Goal: Task Accomplishment & Management: Manage account settings

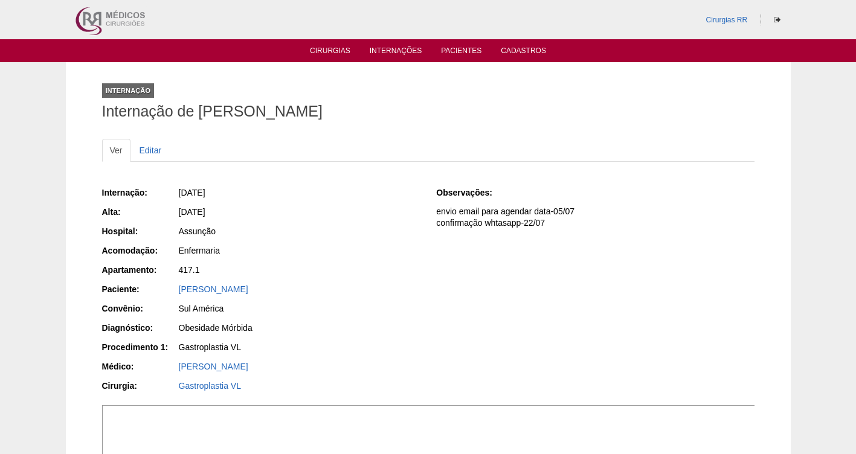
scroll to position [38, 0]
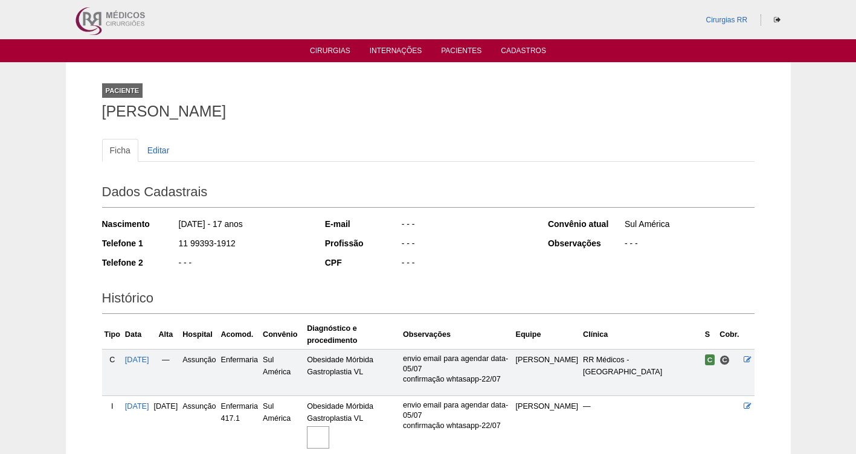
scroll to position [105, 0]
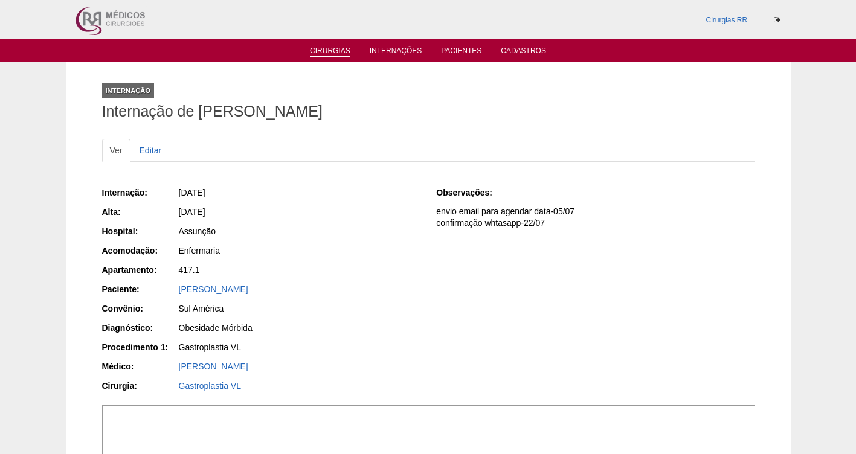
click at [337, 49] on link "Cirurgias" at bounding box center [330, 52] width 40 height 10
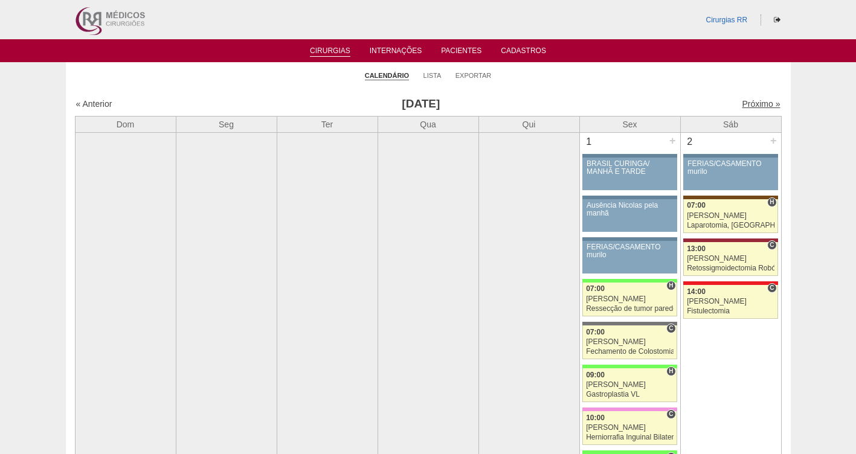
click at [754, 103] on link "Próximo »" at bounding box center [761, 104] width 38 height 10
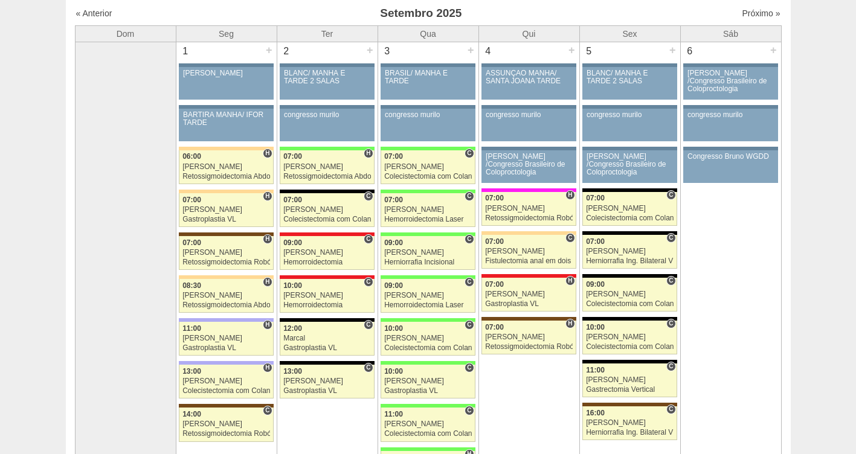
scroll to position [161, 0]
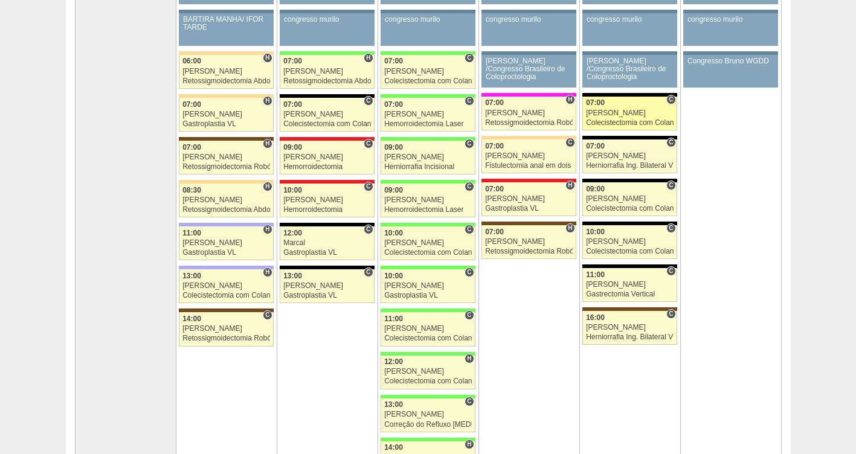
click at [599, 115] on div "[PERSON_NAME]" at bounding box center [630, 113] width 88 height 8
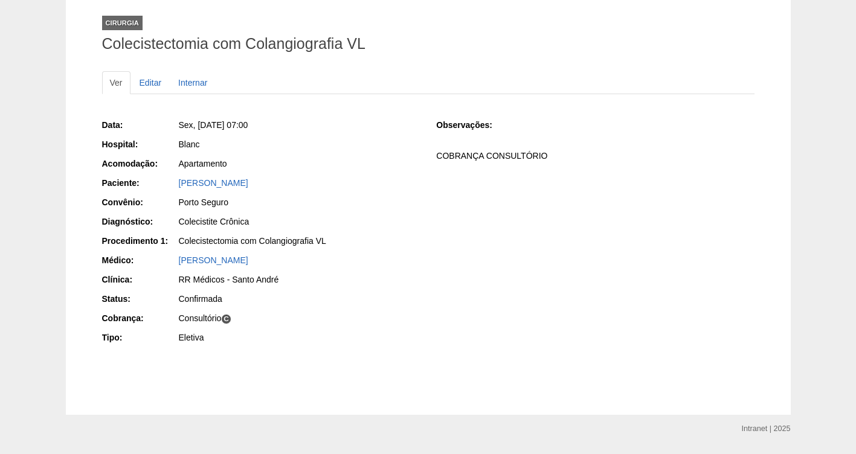
scroll to position [101, 0]
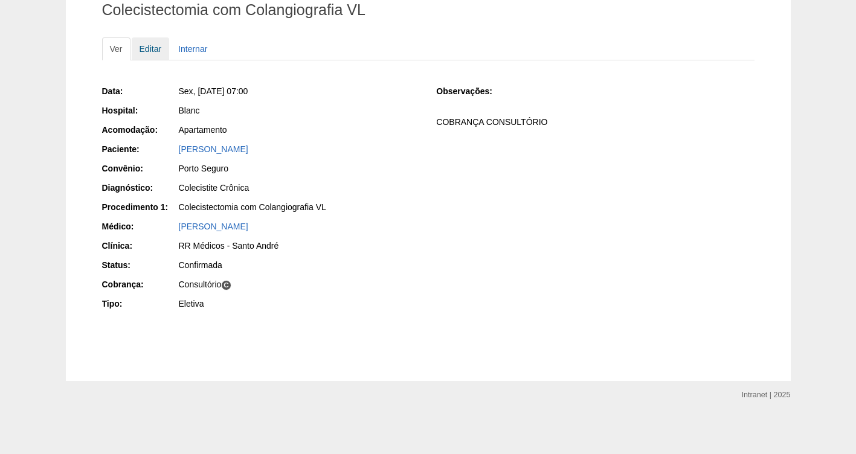
click at [156, 47] on link "Editar" at bounding box center [151, 48] width 38 height 23
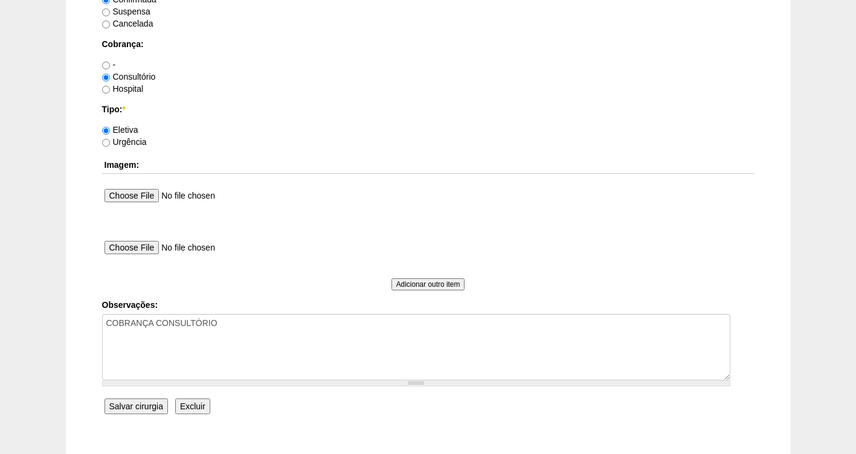
scroll to position [1103, 0]
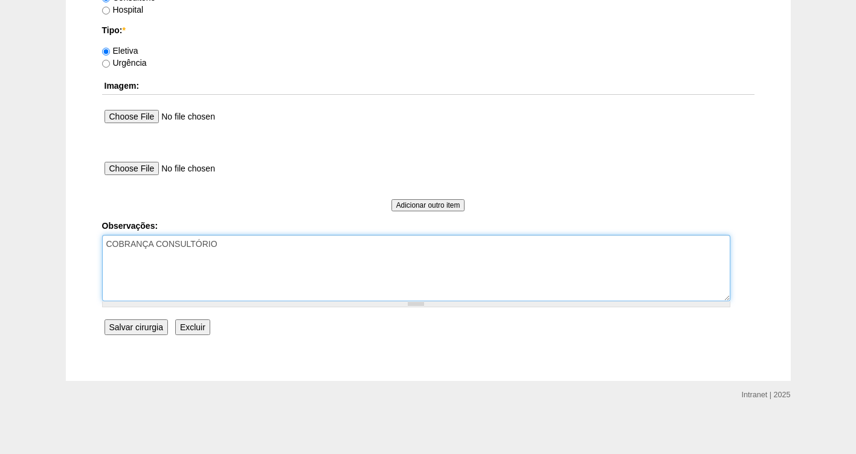
click at [237, 247] on textarea "COBRANÇA CONSULTÓRIO" at bounding box center [416, 268] width 628 height 66
drag, startPoint x: 227, startPoint y: 265, endPoint x: 95, endPoint y: 266, distance: 131.1
click at [170, 256] on textarea "COBRANÇA CONSULTÓRIO" at bounding box center [416, 268] width 628 height 66
paste textarea "VALIDADE DA GUIA 05/10"
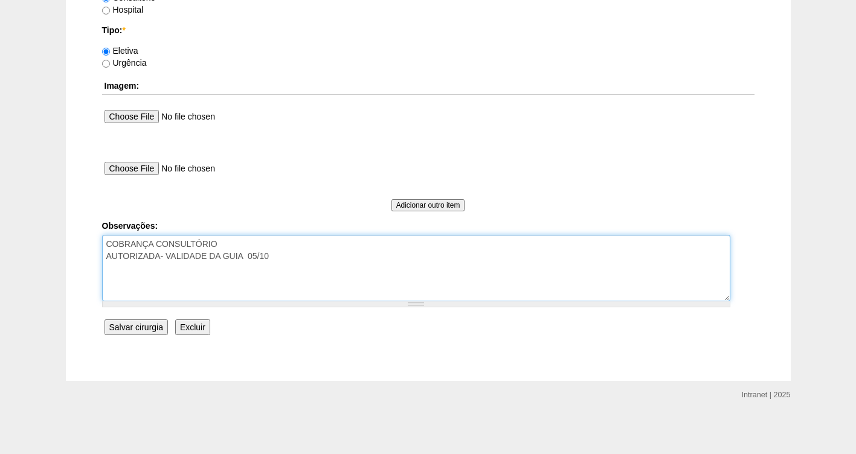
type textarea "COBRANÇA CONSULTÓRIO AUTORIZADA- VALIDADE DA GUIA 05/10"
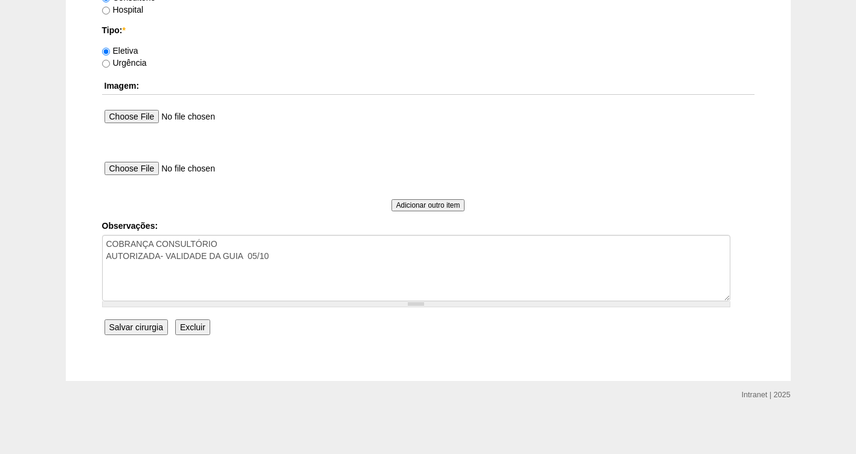
click at [138, 327] on input "Salvar cirurgia" at bounding box center [136, 328] width 63 height 16
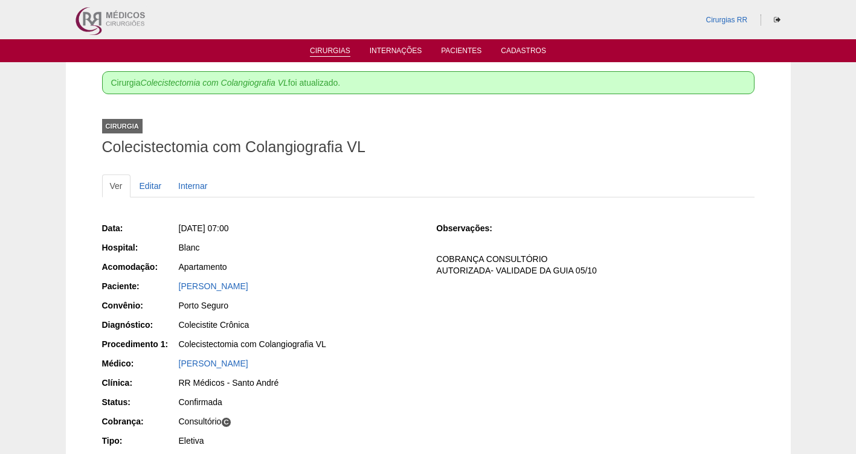
click at [332, 50] on link "Cirurgias" at bounding box center [330, 52] width 40 height 10
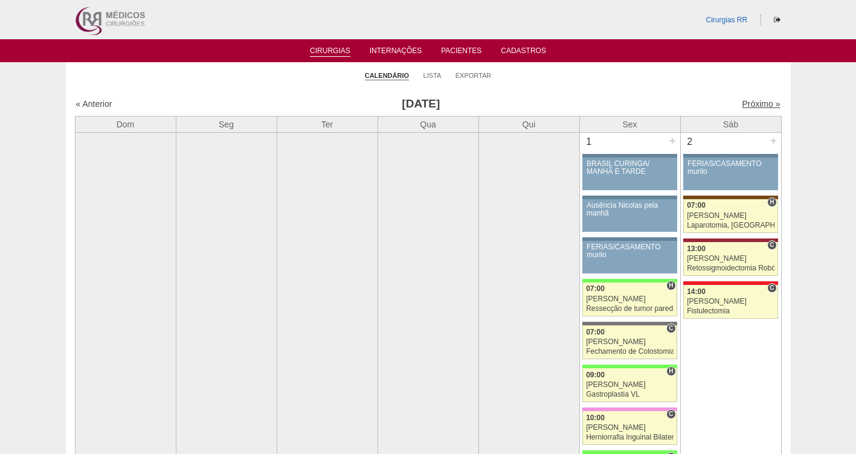
click at [756, 101] on link "Próximo »" at bounding box center [761, 104] width 38 height 10
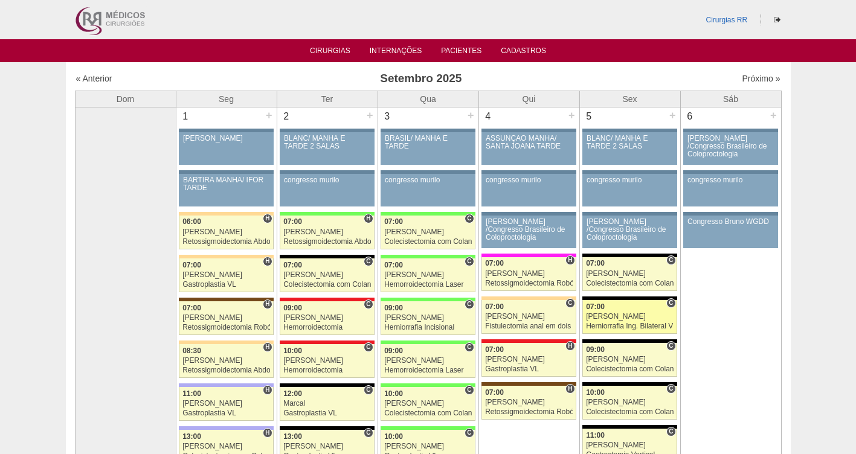
click at [608, 326] on div "Herniorrafia Ing. Bilateral VL" at bounding box center [630, 327] width 88 height 8
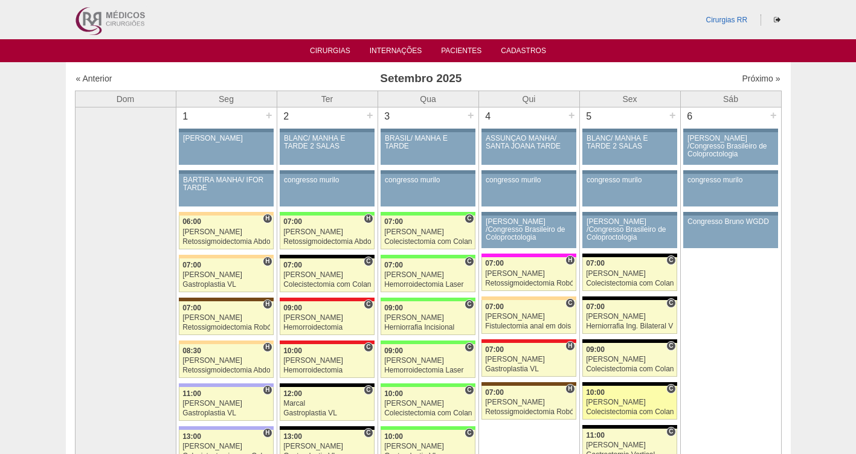
click at [608, 411] on div "Colecistectomia com Colangiografia VL" at bounding box center [630, 412] width 88 height 8
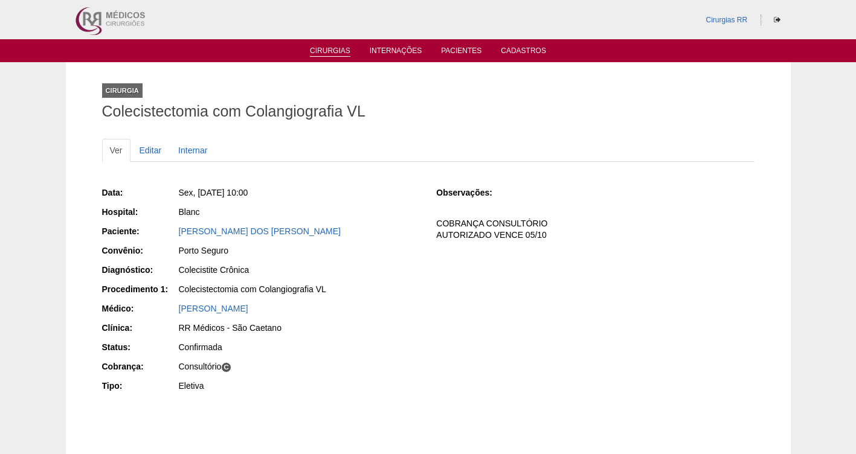
click at [334, 48] on link "Cirurgias" at bounding box center [330, 52] width 40 height 10
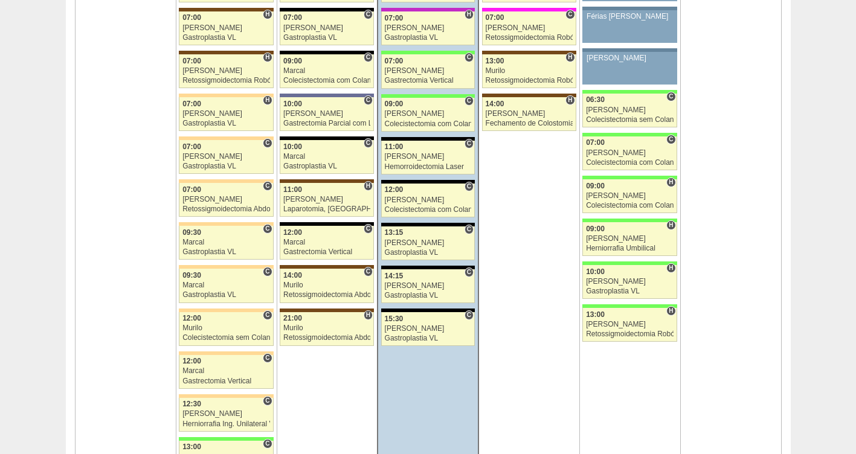
scroll to position [2867, 0]
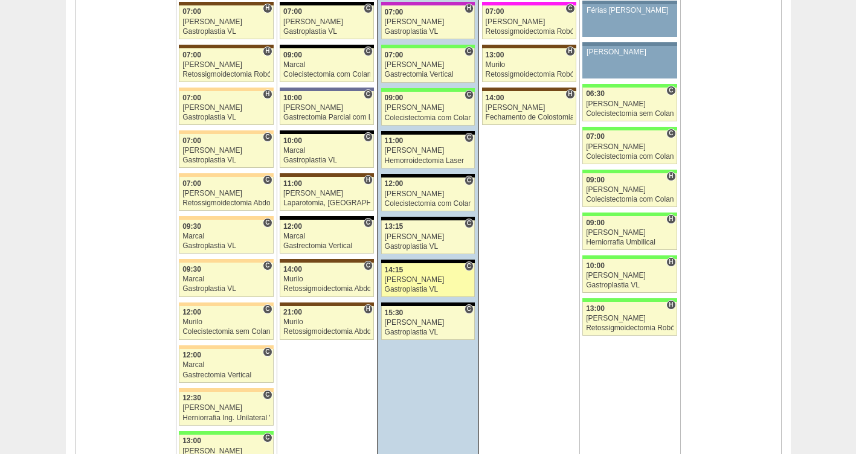
click at [401, 286] on div "Gastroplastia VL" at bounding box center [428, 290] width 87 height 8
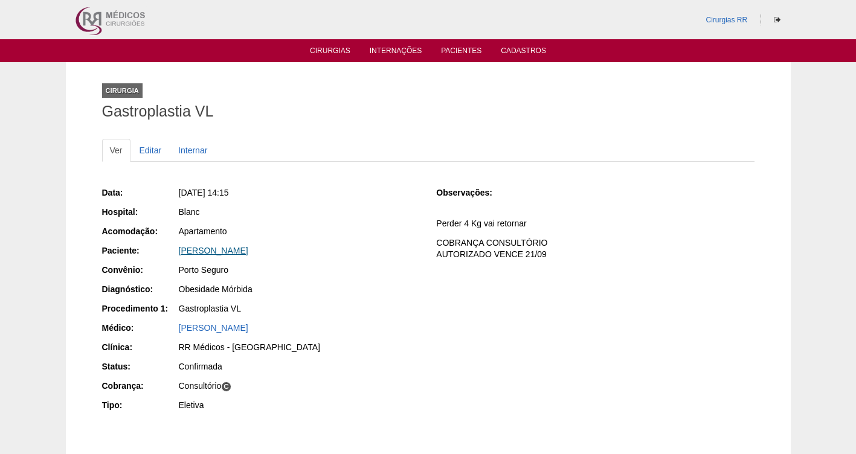
click at [217, 253] on link "[PERSON_NAME]" at bounding box center [213, 251] width 69 height 10
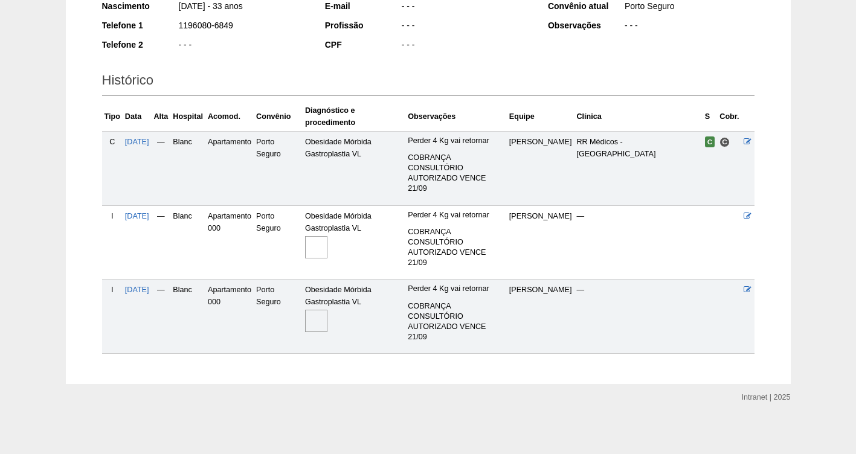
scroll to position [221, 0]
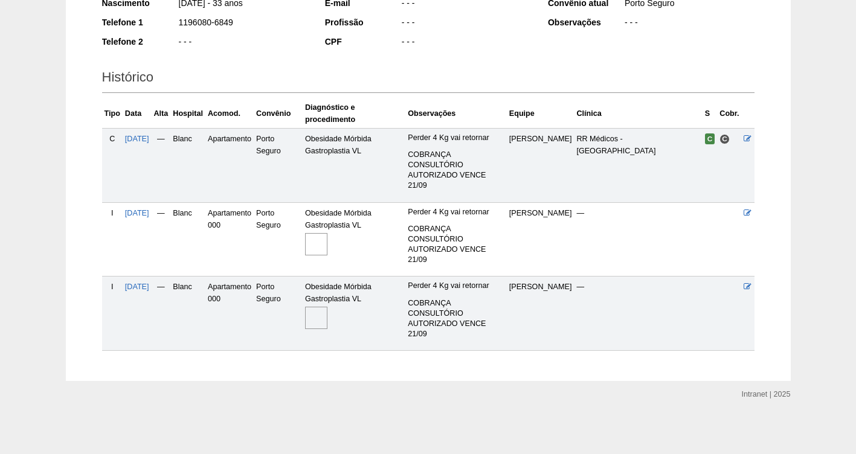
click at [323, 314] on img at bounding box center [316, 318] width 22 height 22
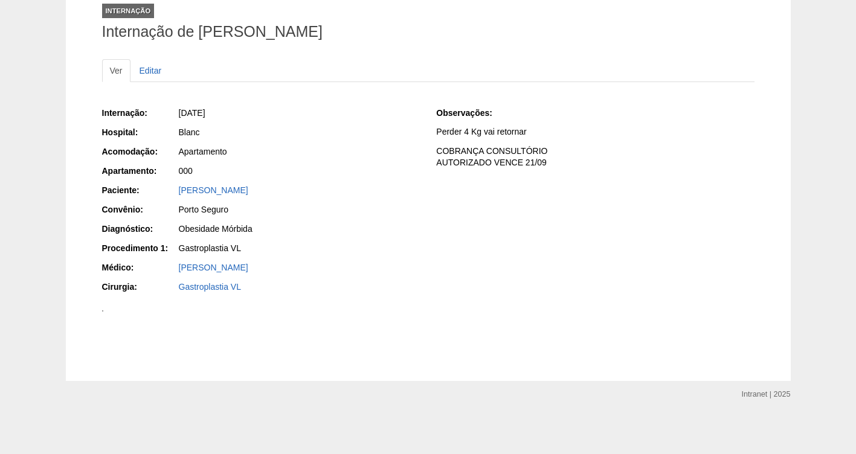
scroll to position [145, 0]
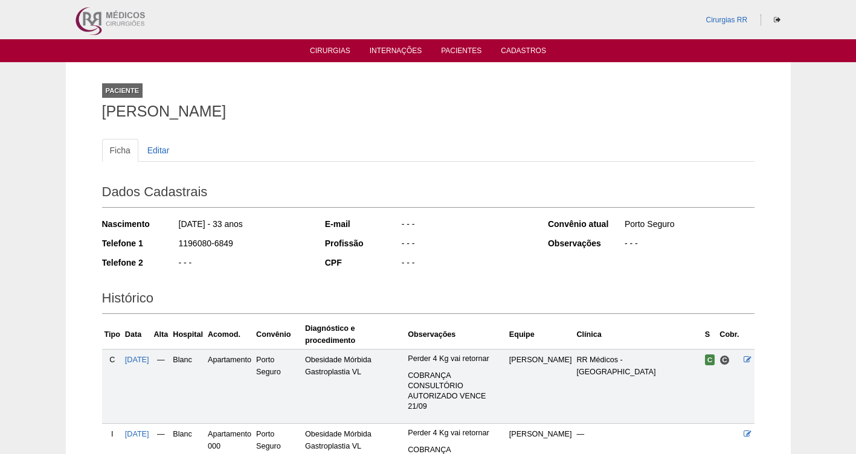
scroll to position [220, 0]
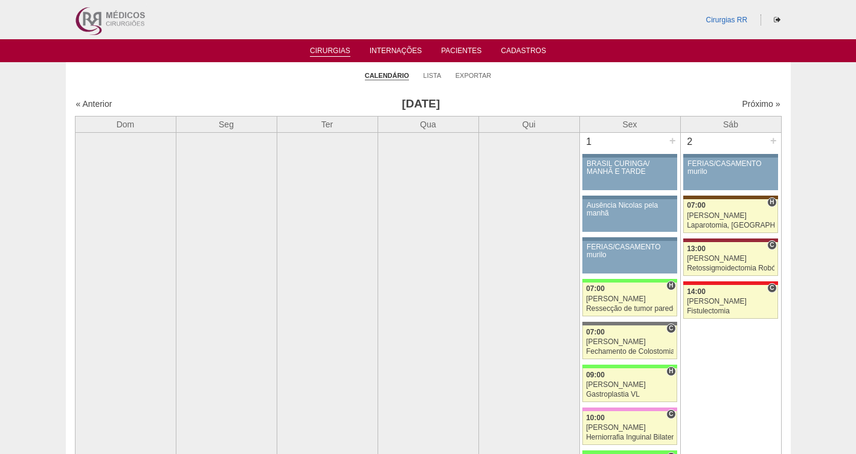
scroll to position [2867, 0]
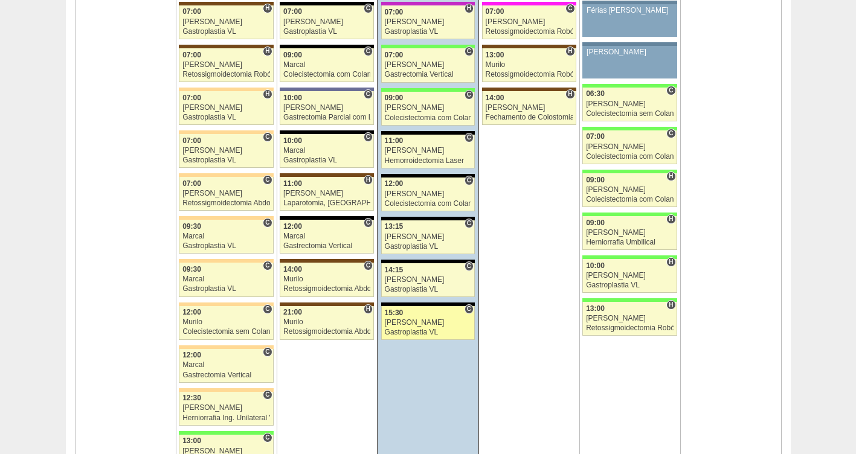
click at [414, 318] on link "88274 Paulo Regina C 15:30 Paulo Regina Gastroplastia VL Hospital Blanc RR Médi…" at bounding box center [428, 323] width 94 height 34
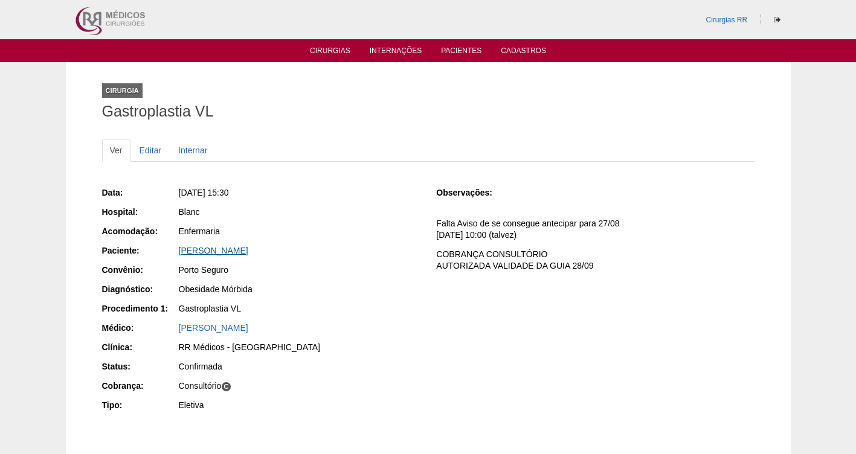
click at [204, 249] on link "Irian de Souza Santos" at bounding box center [213, 251] width 69 height 10
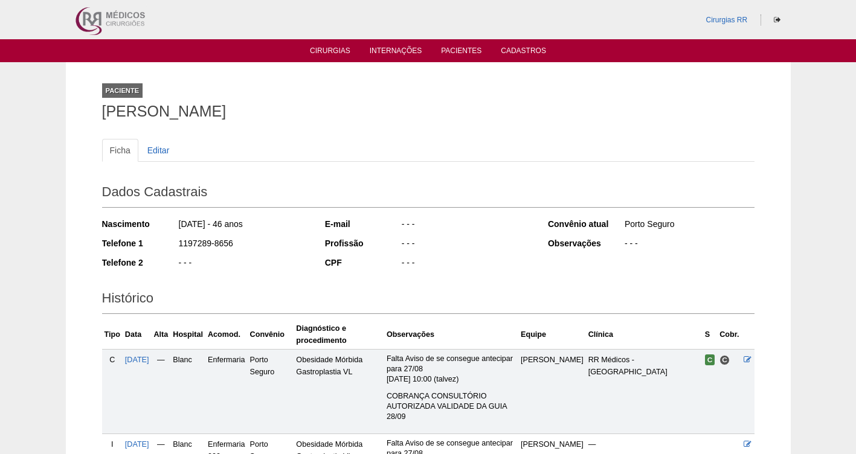
scroll to position [167, 0]
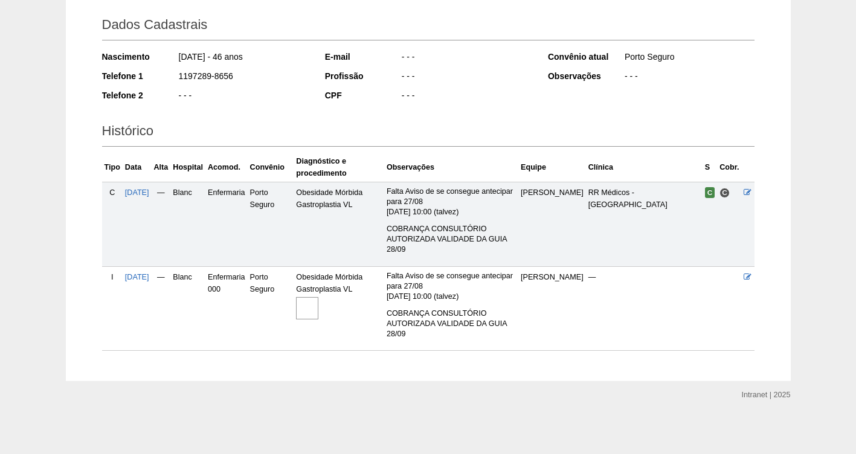
click at [318, 312] on img at bounding box center [307, 308] width 22 height 22
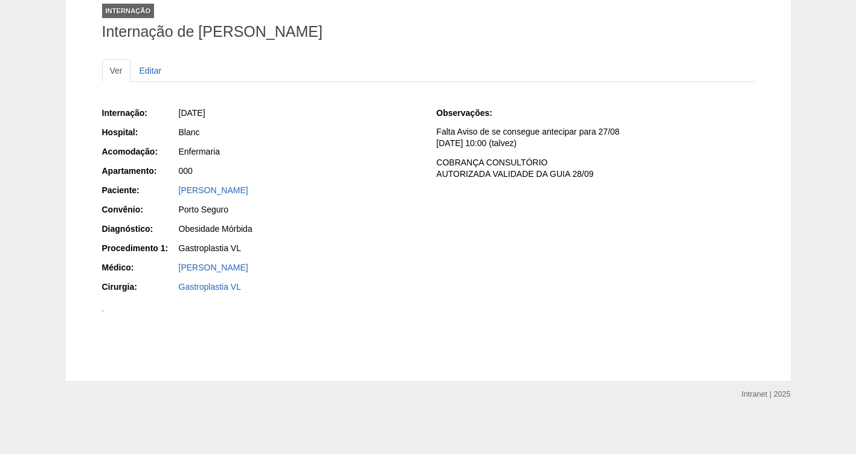
scroll to position [516, 0]
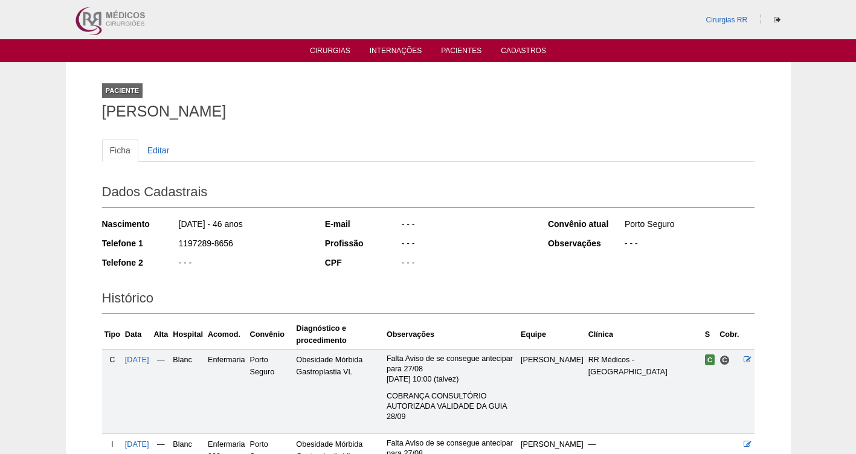
scroll to position [167, 0]
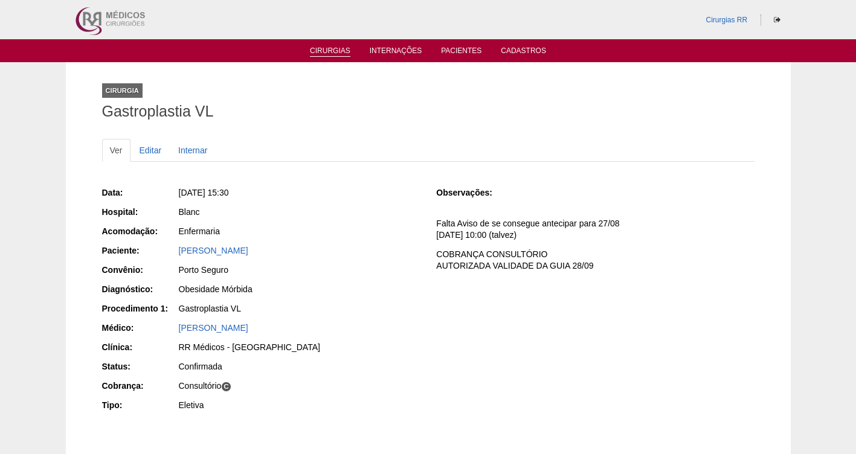
click at [323, 52] on link "Cirurgias" at bounding box center [330, 52] width 40 height 10
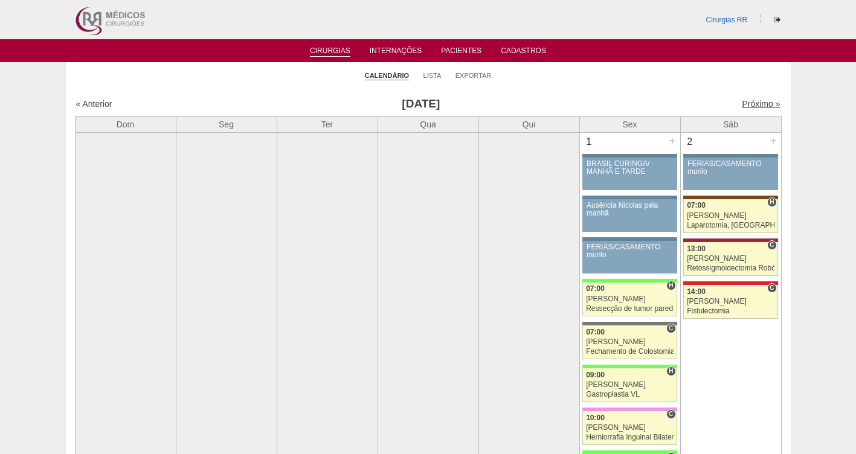
click at [744, 101] on link "Próximo »" at bounding box center [761, 104] width 38 height 10
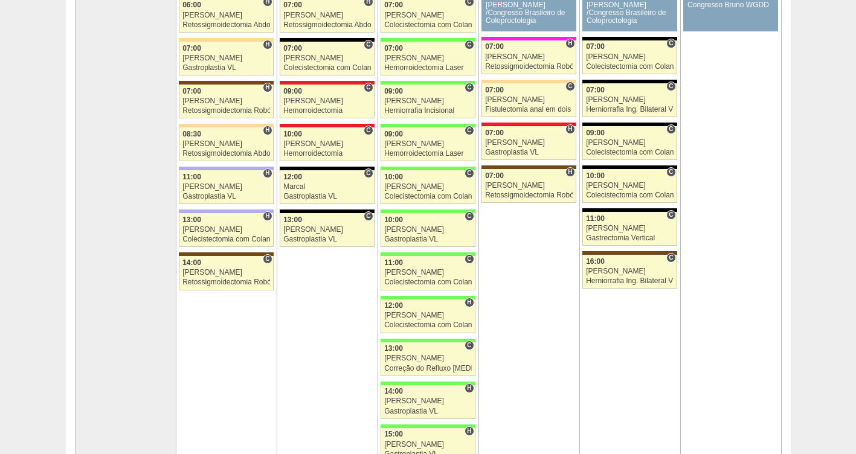
scroll to position [121, 0]
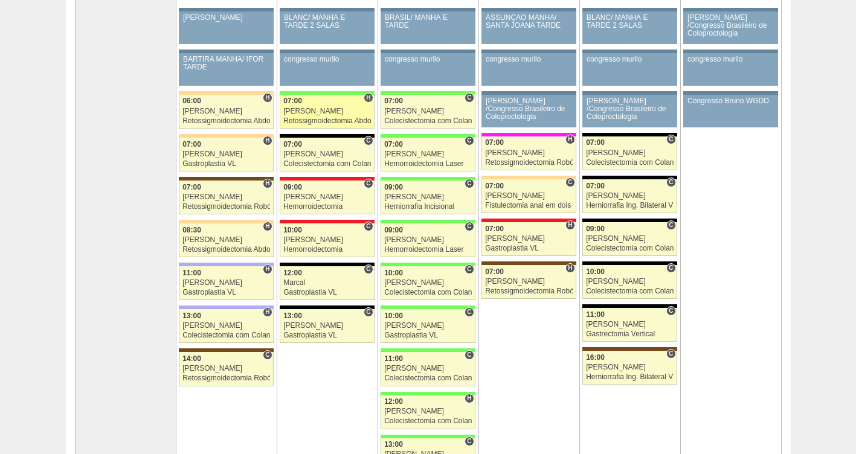
click at [317, 120] on div "Retossigmoidectomia Abdominal VL" at bounding box center [327, 121] width 88 height 8
